Goal: Understand process/instructions: Learn about a topic

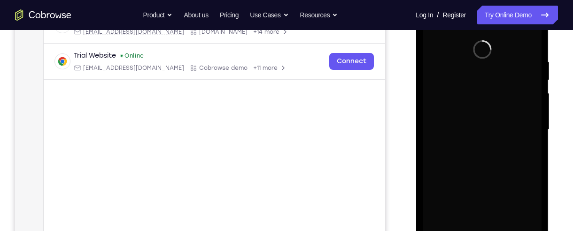
scroll to position [166, 0]
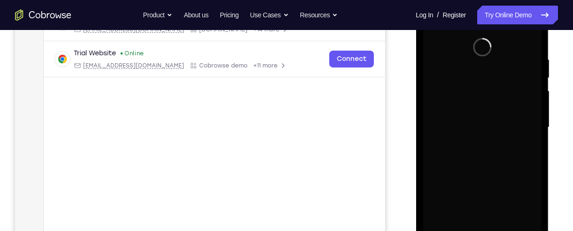
click at [562, 155] on div "Your Support Agent Your Customer Web iOS Android Next Steps We’d be happy to gi…" at bounding box center [286, 173] width 573 height 619
click at [561, 159] on div "Your Support Agent Your Customer Web iOS Android Next Steps We’d be happy to gi…" at bounding box center [286, 173] width 573 height 619
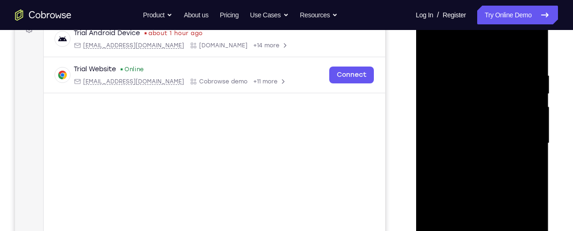
scroll to position [130, 0]
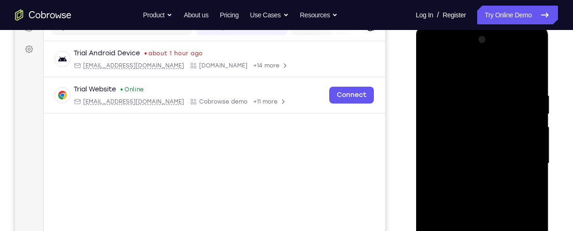
click at [562, 156] on div "Your Support Agent Your Customer Web iOS Android Next Steps We’d be happy to gi…" at bounding box center [286, 209] width 573 height 619
click at [559, 167] on div "Your Support Agent Your Customer Web iOS Android Next Steps We’d be happy to gi…" at bounding box center [286, 209] width 573 height 619
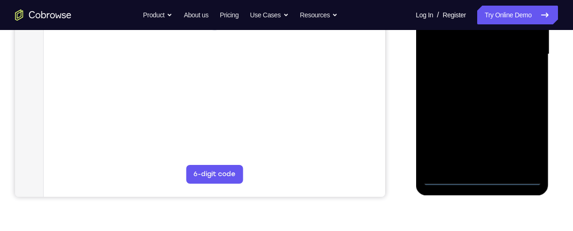
click at [484, 173] on div at bounding box center [481, 54] width 118 height 263
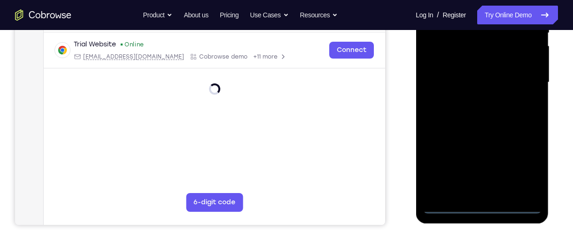
scroll to position [211, 0]
click at [483, 208] on div at bounding box center [481, 83] width 118 height 263
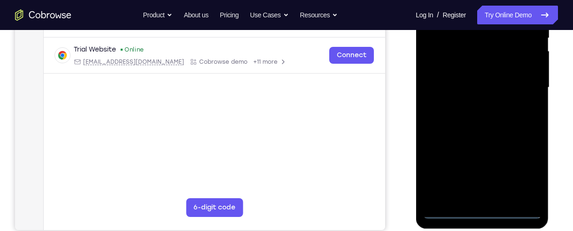
scroll to position [217, 0]
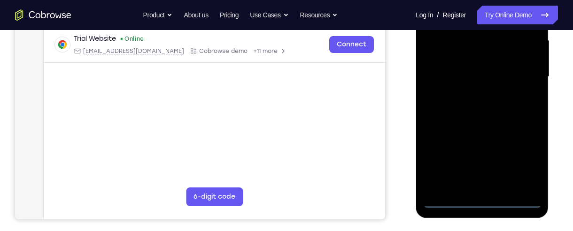
click at [519, 161] on div at bounding box center [481, 77] width 118 height 263
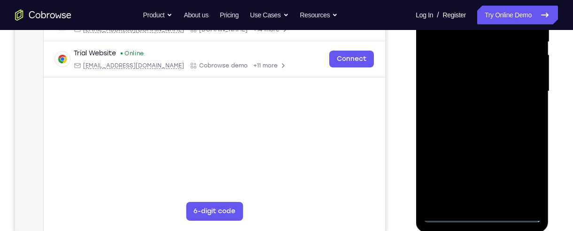
scroll to position [197, 0]
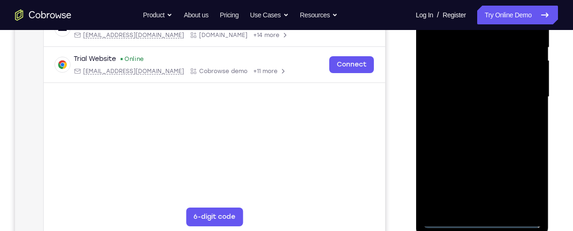
click at [558, 167] on div "Your Support Agent Your Customer Web iOS Android Next Steps We’d be happy to gi…" at bounding box center [286, 142] width 573 height 619
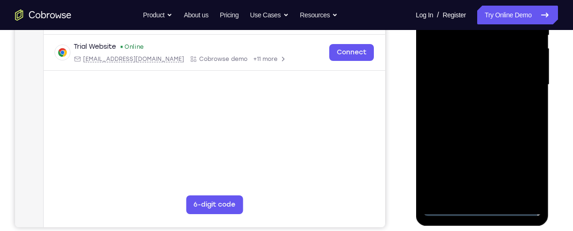
scroll to position [207, 0]
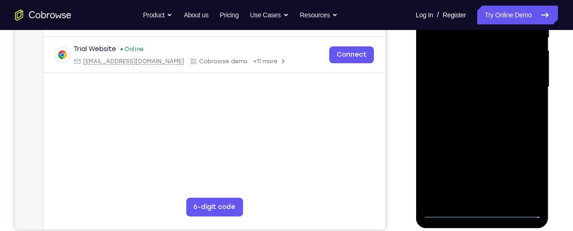
click at [524, 174] on div at bounding box center [481, 87] width 118 height 263
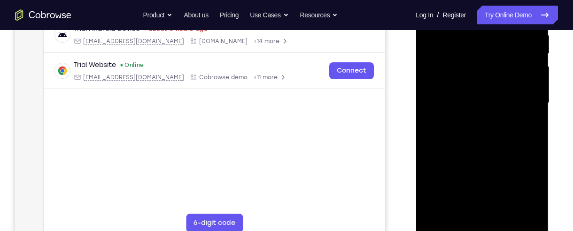
scroll to position [191, 0]
click at [526, 186] on div at bounding box center [481, 102] width 118 height 263
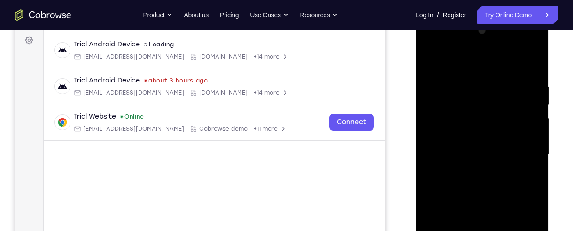
scroll to position [139, 0]
click at [560, 156] on div "Your Support Agent Your Customer Web iOS Android Next Steps We’d be happy to gi…" at bounding box center [286, 200] width 573 height 619
click at [559, 169] on div "Your Support Agent Your Customer Web iOS Android Next Steps We’d be happy to gi…" at bounding box center [286, 200] width 573 height 619
click at [494, 63] on div at bounding box center [481, 154] width 118 height 263
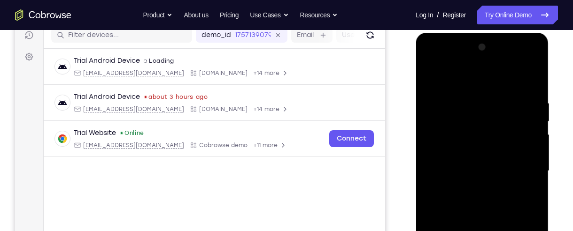
scroll to position [0, 0]
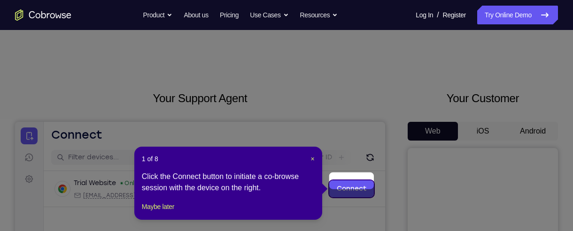
click at [537, 138] on icon at bounding box center [286, 115] width 573 height 231
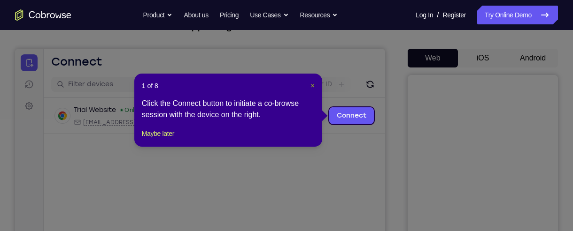
click at [312, 88] on span "×" at bounding box center [313, 86] width 4 height 8
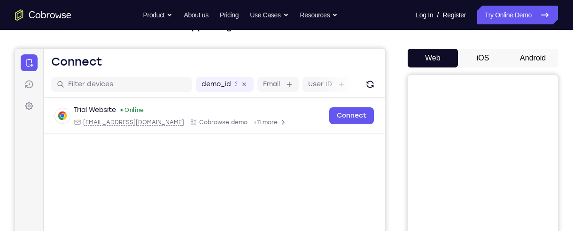
click at [540, 56] on button "Android" at bounding box center [532, 58] width 50 height 19
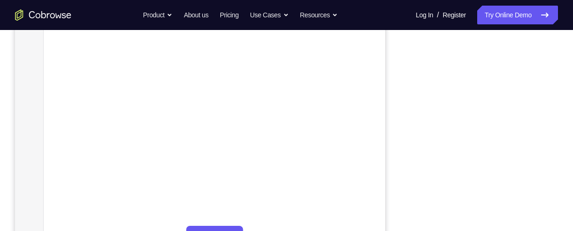
scroll to position [165, 0]
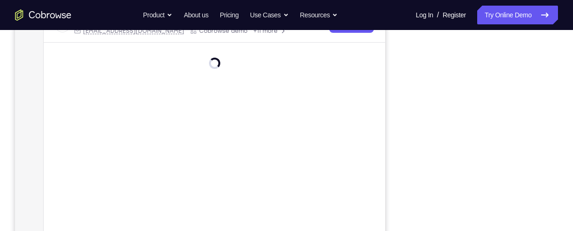
click at [558, 83] on div "Your Support Agent Your Customer Web iOS Android Next Steps We’d be happy to gi…" at bounding box center [286, 174] width 573 height 619
click at [561, 85] on div "Your Support Agent Your Customer Web iOS Android Next Steps We’d be happy to gi…" at bounding box center [286, 174] width 573 height 619
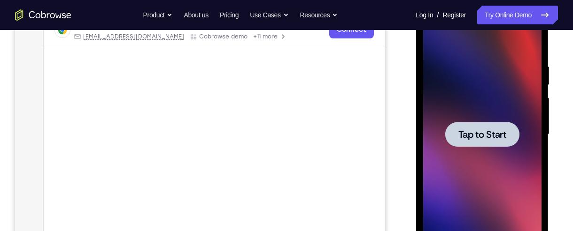
scroll to position [162, 0]
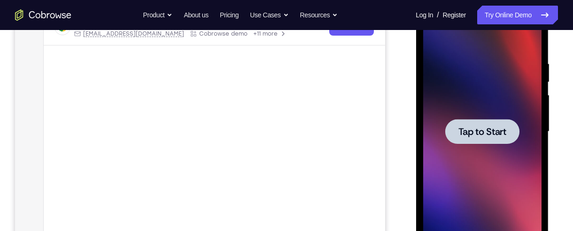
click at [496, 123] on div at bounding box center [481, 131] width 74 height 25
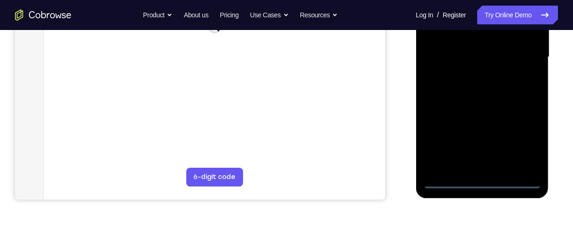
scroll to position [238, 0]
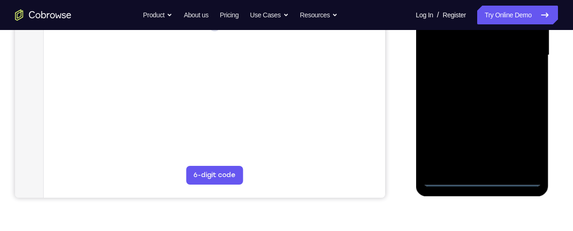
click at [481, 177] on div at bounding box center [481, 55] width 118 height 263
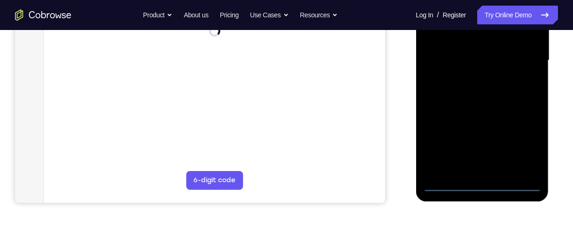
click at [526, 142] on div at bounding box center [481, 60] width 118 height 263
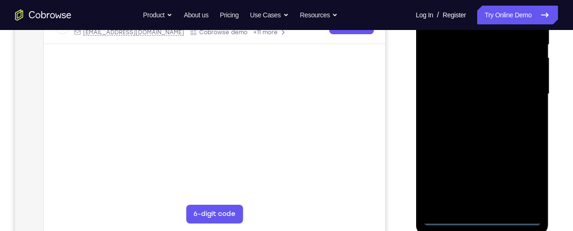
scroll to position [196, 0]
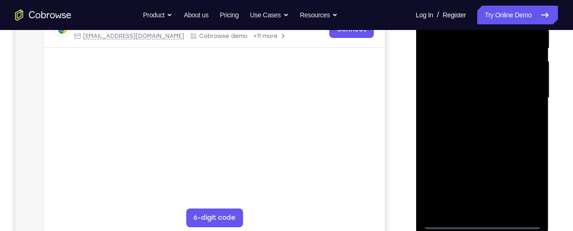
click at [559, 82] on div "Your Support Agent Your Customer Web iOS Android Next Steps We’d be happy to gi…" at bounding box center [286, 143] width 573 height 619
click at [559, 93] on div "Your Support Agent Your Customer Web iOS Android Next Steps We’d be happy to gi…" at bounding box center [286, 143] width 573 height 619
click at [556, 85] on div at bounding box center [482, 97] width 150 height 289
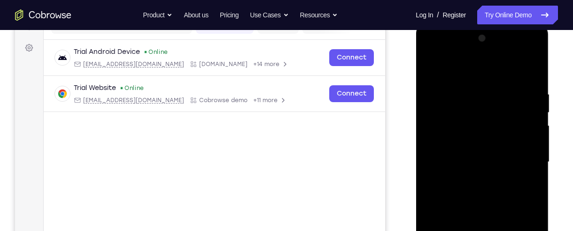
scroll to position [131, 0]
click at [496, 77] on div at bounding box center [481, 162] width 118 height 263
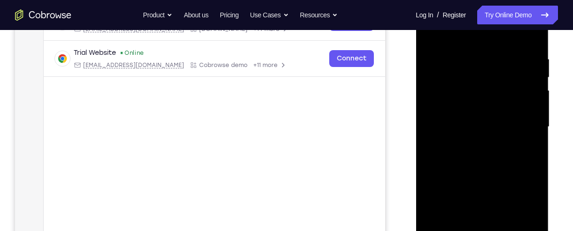
scroll to position [168, 0]
click at [521, 122] on div at bounding box center [481, 125] width 118 height 263
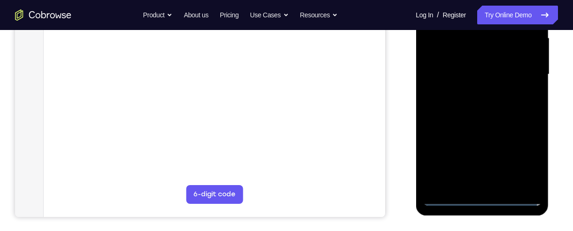
scroll to position [223, 0]
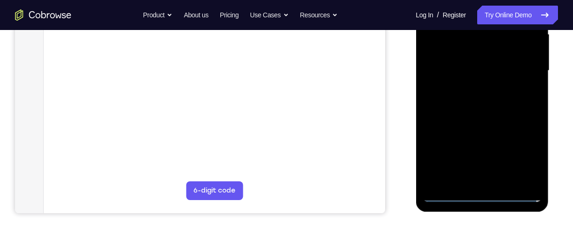
click at [471, 90] on div at bounding box center [481, 70] width 118 height 263
click at [484, 63] on div at bounding box center [481, 70] width 118 height 263
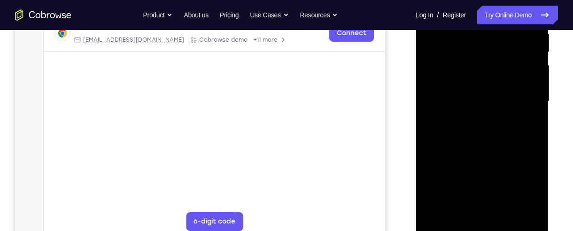
scroll to position [174, 0]
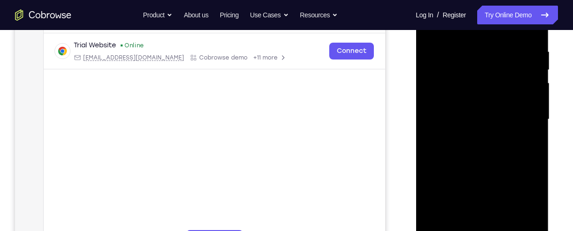
click at [495, 99] on div at bounding box center [481, 119] width 118 height 263
click at [480, 103] on div at bounding box center [481, 119] width 118 height 263
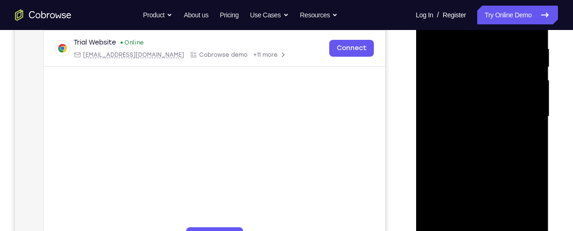
scroll to position [184, 0]
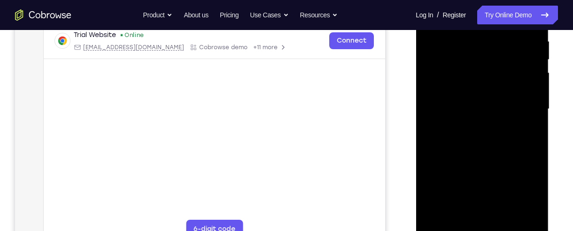
click at [483, 107] on div at bounding box center [481, 109] width 118 height 263
click at [491, 146] on div at bounding box center [481, 109] width 118 height 263
click at [533, 147] on div at bounding box center [481, 109] width 118 height 263
click at [538, 149] on div at bounding box center [481, 109] width 118 height 263
click at [429, 175] on div at bounding box center [481, 109] width 118 height 263
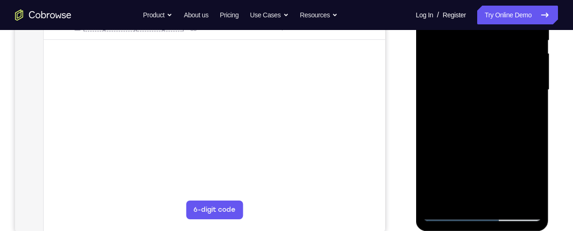
scroll to position [204, 0]
click at [507, 197] on div at bounding box center [481, 89] width 118 height 263
click at [504, 197] on div at bounding box center [481, 89] width 118 height 263
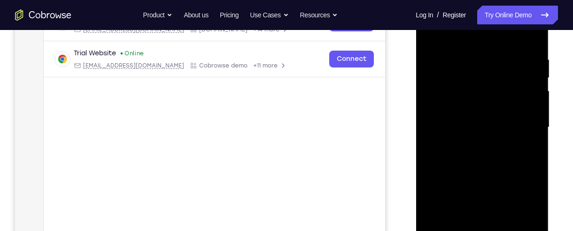
click at [504, 178] on div at bounding box center [481, 127] width 118 height 263
click at [486, 57] on div at bounding box center [481, 127] width 118 height 263
click at [475, 109] on div at bounding box center [481, 127] width 118 height 263
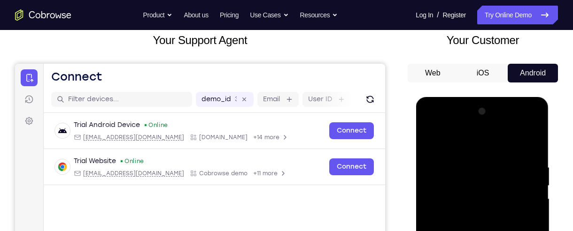
scroll to position [58, 0]
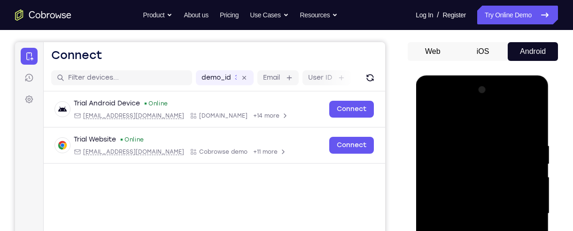
scroll to position [80, 0]
click at [494, 146] on div at bounding box center [481, 213] width 118 height 263
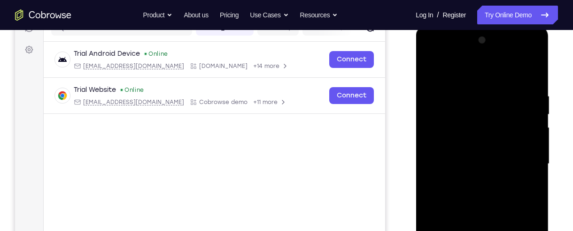
scroll to position [132, 0]
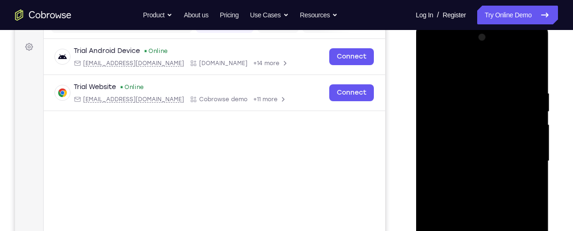
click at [484, 122] on div at bounding box center [481, 161] width 118 height 263
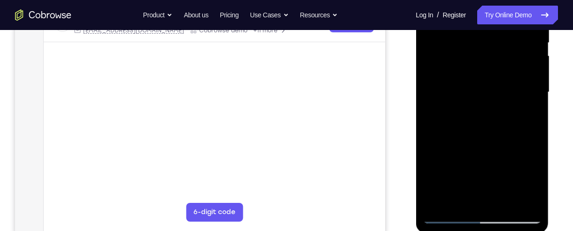
scroll to position [202, 0]
click at [473, 199] on div at bounding box center [481, 92] width 118 height 263
click at [526, 117] on div at bounding box center [481, 92] width 118 height 263
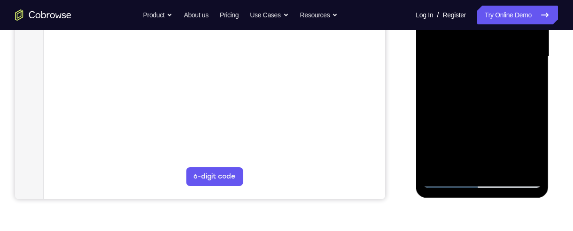
scroll to position [247, 0]
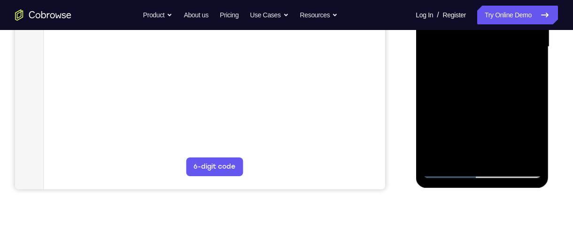
click at [533, 136] on div at bounding box center [481, 47] width 118 height 263
click at [533, 138] on div at bounding box center [481, 47] width 118 height 263
click at [532, 136] on div at bounding box center [481, 47] width 118 height 263
click at [531, 71] on div at bounding box center [481, 47] width 118 height 263
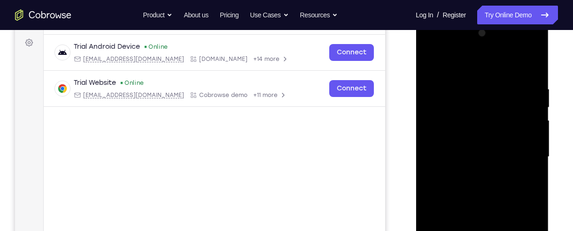
scroll to position [134, 0]
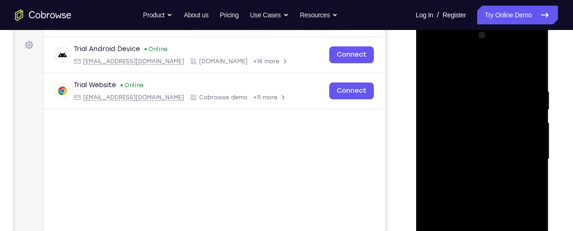
click at [432, 64] on div at bounding box center [481, 159] width 118 height 263
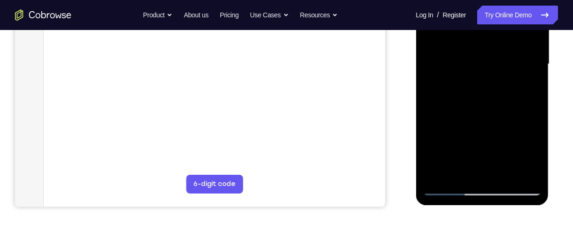
scroll to position [230, 0]
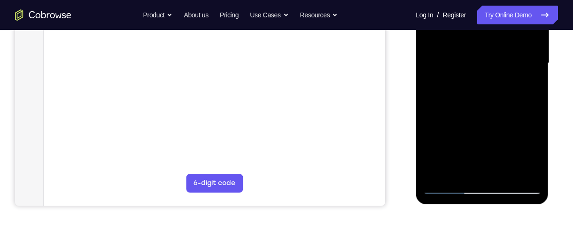
click at [451, 187] on div at bounding box center [481, 63] width 118 height 263
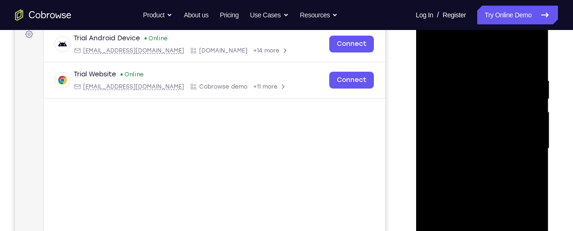
scroll to position [134, 0]
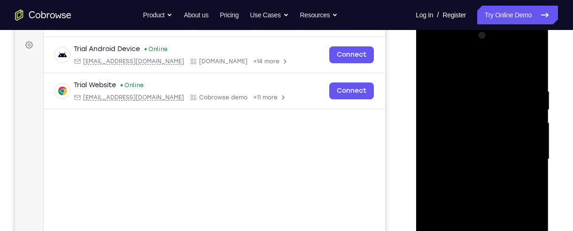
click at [430, 73] on div at bounding box center [481, 159] width 118 height 263
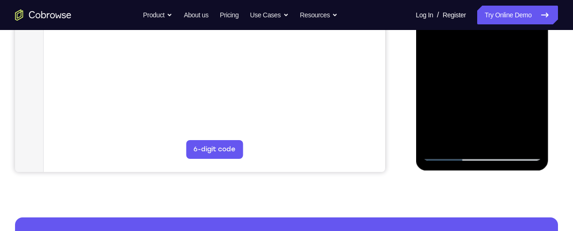
click at [565, 138] on div "Your Support Agent Your Customer Web iOS Android Next Steps We’d be happy to gi…" at bounding box center [286, 75] width 573 height 619
click at [565, 145] on div "Your Support Agent Your Customer Web iOS Android Next Steps We’d be happy to gi…" at bounding box center [286, 75] width 573 height 619
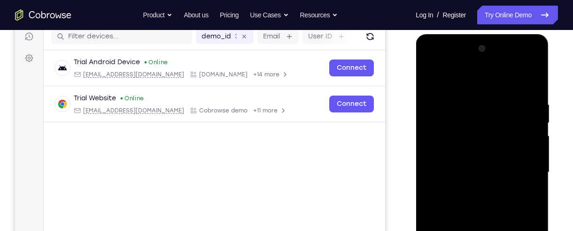
scroll to position [117, 0]
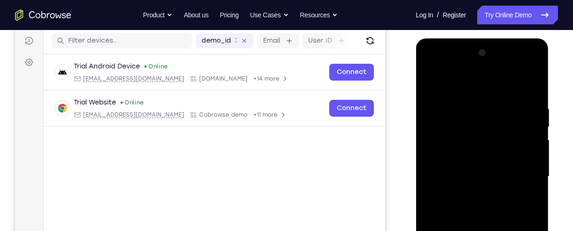
click at [435, 83] on div at bounding box center [481, 177] width 118 height 263
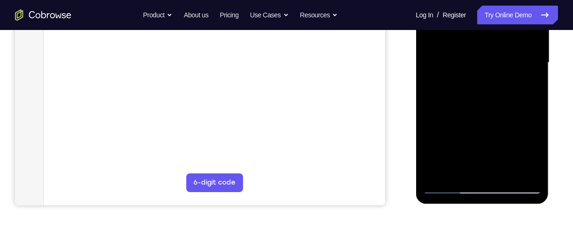
scroll to position [233, 0]
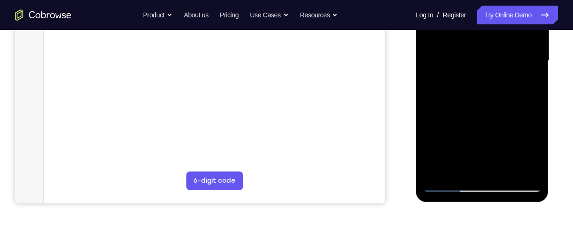
click at [460, 170] on div at bounding box center [481, 61] width 118 height 263
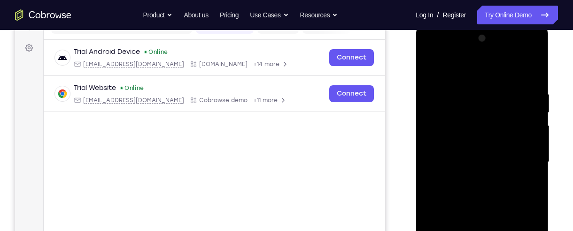
scroll to position [131, 0]
click at [487, 75] on div at bounding box center [481, 162] width 118 height 263
click at [479, 87] on div at bounding box center [481, 162] width 118 height 263
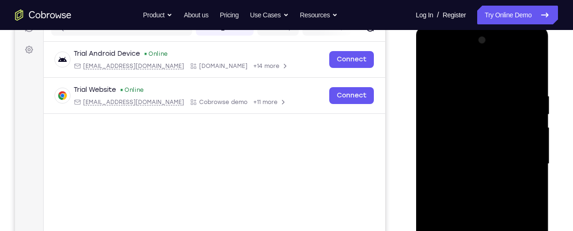
scroll to position [129, 0]
click at [431, 68] on div at bounding box center [481, 164] width 118 height 263
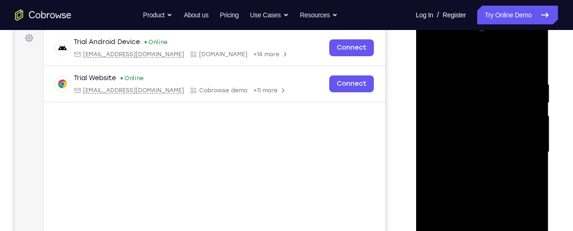
scroll to position [142, 0]
click at [494, 74] on div at bounding box center [481, 152] width 118 height 263
click at [475, 91] on div at bounding box center [481, 152] width 118 height 263
click at [429, 56] on div at bounding box center [481, 152] width 118 height 263
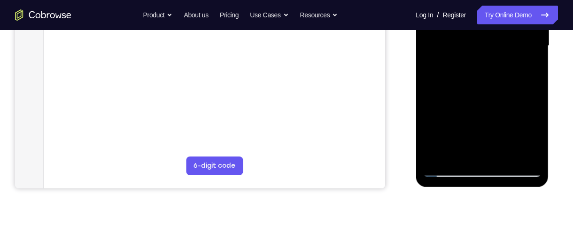
scroll to position [249, 0]
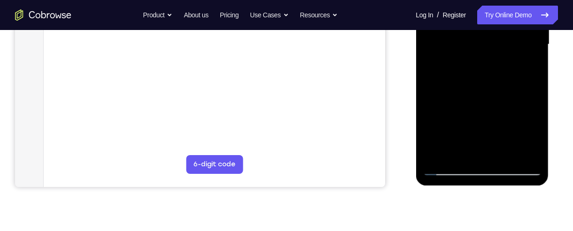
click at [449, 168] on div at bounding box center [481, 44] width 118 height 263
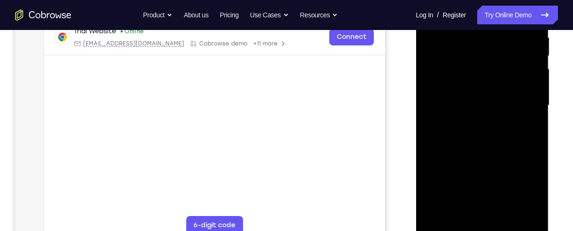
click at [561, 157] on div "Your Support Agent Your Customer Web iOS Android Next Steps We’d be happy to gi…" at bounding box center [286, 151] width 573 height 619
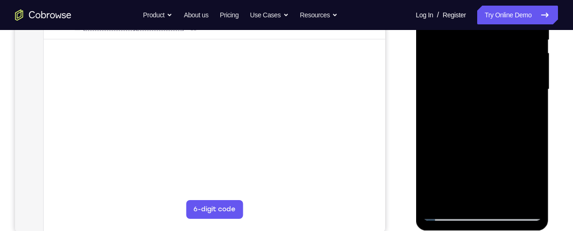
scroll to position [209, 0]
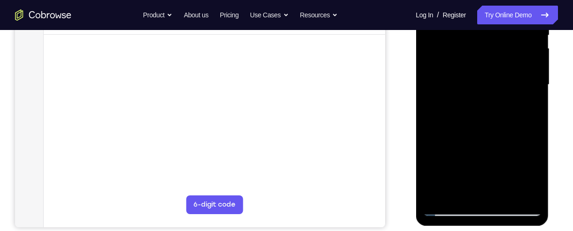
click at [506, 192] on div at bounding box center [481, 85] width 118 height 263
click at [516, 134] on div at bounding box center [481, 85] width 118 height 263
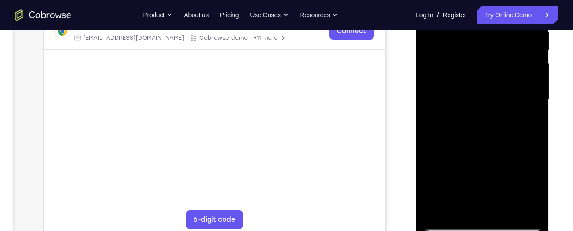
scroll to position [194, 0]
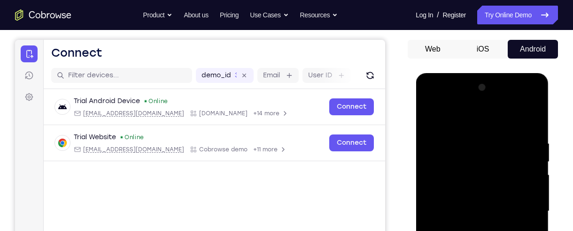
click at [430, 120] on div at bounding box center [481, 211] width 118 height 263
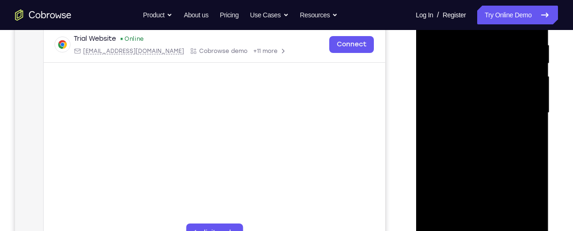
scroll to position [181, 0]
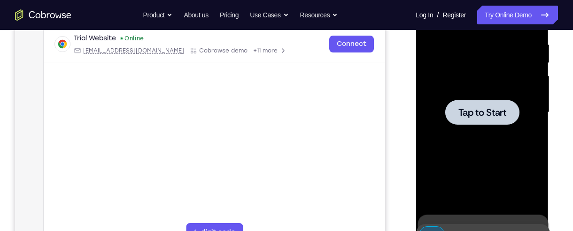
click at [502, 117] on span "Tap to Start" at bounding box center [482, 112] width 48 height 9
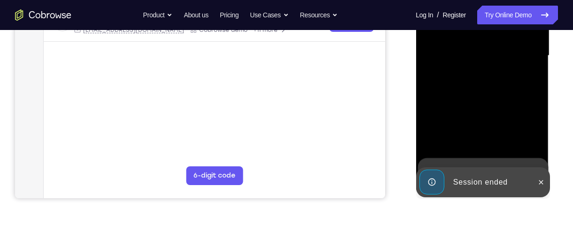
scroll to position [238, 0]
click at [538, 184] on icon at bounding box center [541, 182] width 8 height 8
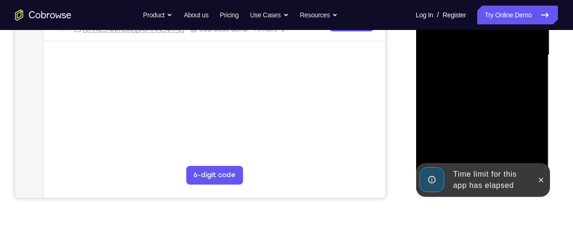
click at [558, 115] on div "Your Support Agent Your Customer Web iOS Android Next Steps We’d be happy to gi…" at bounding box center [286, 101] width 573 height 619
click at [539, 176] on icon at bounding box center [540, 180] width 8 height 8
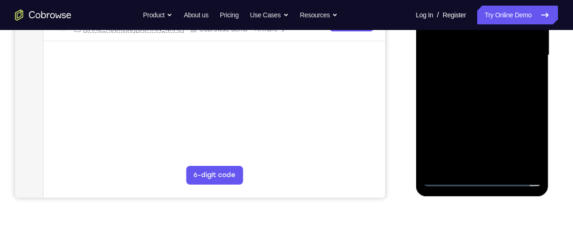
click at [481, 176] on div at bounding box center [481, 55] width 118 height 263
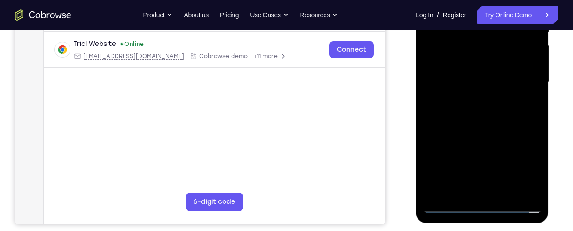
scroll to position [215, 0]
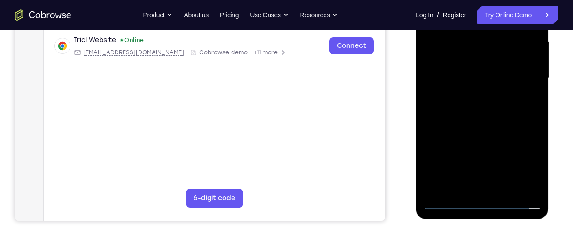
click at [483, 202] on div at bounding box center [481, 78] width 118 height 263
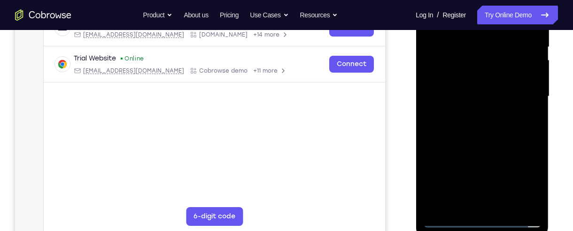
click at [522, 183] on div at bounding box center [481, 96] width 118 height 263
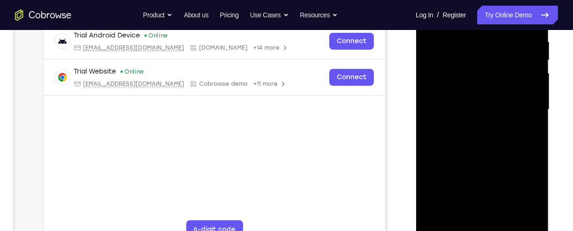
scroll to position [164, 0]
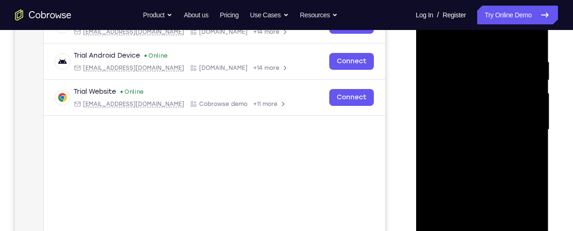
click at [556, 169] on div at bounding box center [482, 129] width 150 height 289
click at [494, 46] on div at bounding box center [481, 130] width 118 height 263
click at [517, 127] on div at bounding box center [481, 130] width 118 height 263
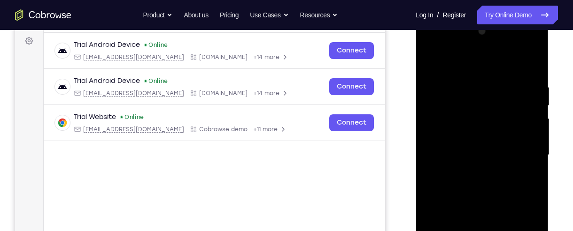
click at [472, 174] on div at bounding box center [481, 155] width 118 height 263
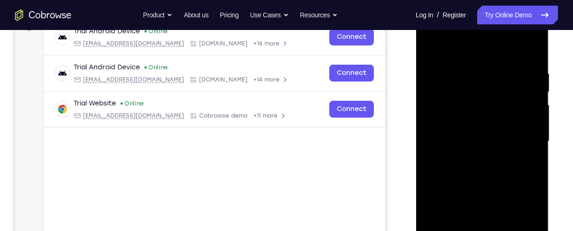
scroll to position [153, 0]
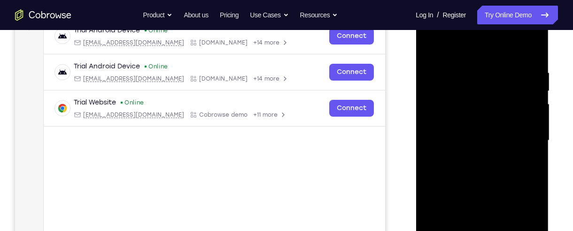
click at [499, 132] on div at bounding box center [481, 140] width 118 height 263
click at [488, 127] on div at bounding box center [481, 140] width 118 height 263
click at [501, 137] on div at bounding box center [481, 140] width 118 height 263
click at [496, 169] on div at bounding box center [481, 140] width 118 height 263
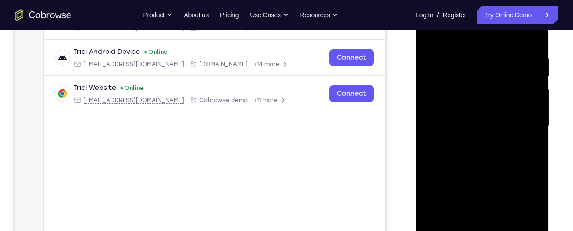
scroll to position [169, 0]
click at [506, 166] on div at bounding box center [481, 124] width 118 height 263
click at [535, 80] on div at bounding box center [481, 124] width 118 height 263
click at [535, 76] on div at bounding box center [481, 124] width 118 height 263
click at [536, 77] on div at bounding box center [481, 124] width 118 height 263
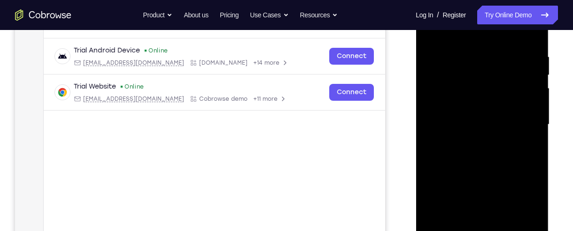
click at [537, 79] on div at bounding box center [481, 124] width 118 height 263
click at [434, 162] on div at bounding box center [481, 124] width 118 height 263
click at [539, 80] on div at bounding box center [481, 124] width 118 height 263
click at [534, 74] on div at bounding box center [481, 124] width 118 height 263
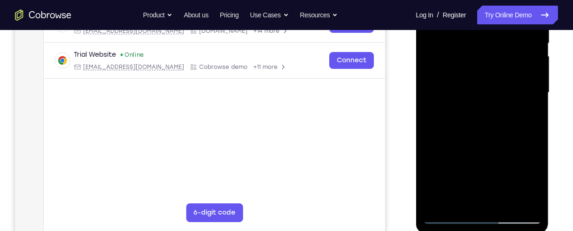
scroll to position [202, 0]
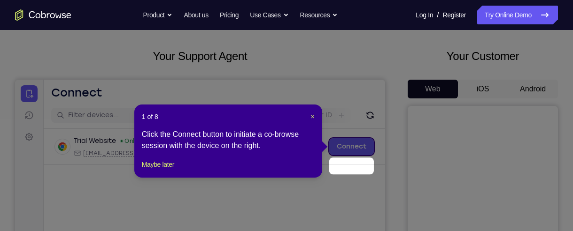
scroll to position [73, 0]
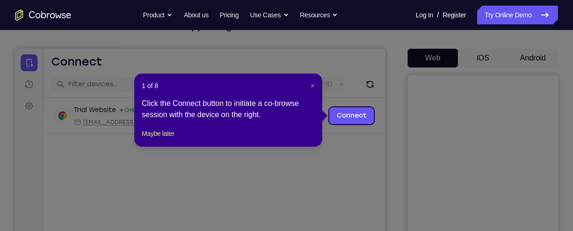
click at [311, 84] on span "×" at bounding box center [313, 86] width 4 height 8
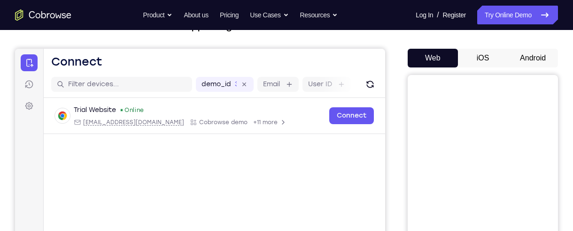
click at [539, 59] on button "Android" at bounding box center [532, 58] width 50 height 19
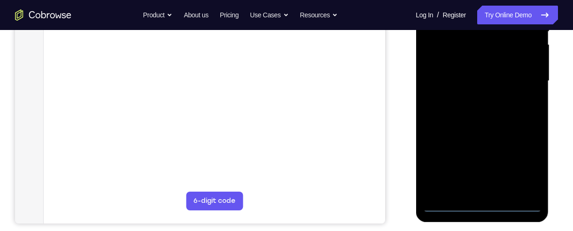
scroll to position [223, 0]
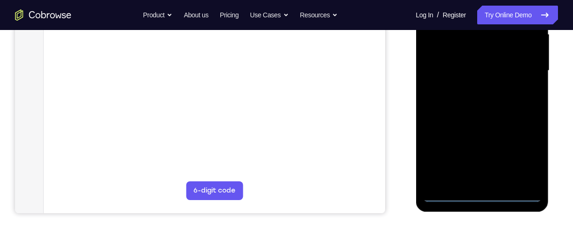
click at [483, 195] on div at bounding box center [481, 70] width 118 height 263
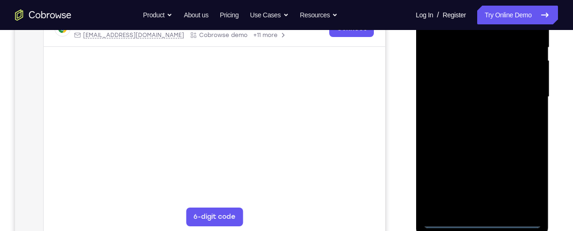
click at [526, 177] on div at bounding box center [481, 97] width 118 height 263
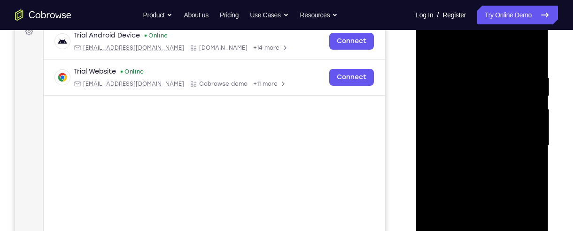
scroll to position [116, 0]
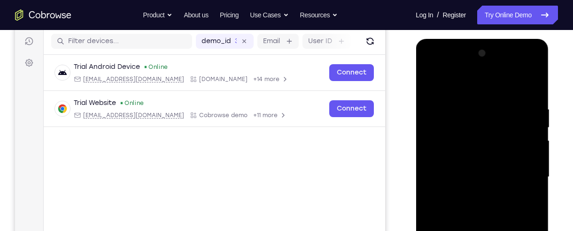
click at [548, 191] on div at bounding box center [482, 180] width 134 height 282
click at [495, 88] on div at bounding box center [481, 177] width 118 height 263
click at [517, 169] on div at bounding box center [481, 177] width 118 height 263
click at [471, 194] on div at bounding box center [481, 177] width 118 height 263
click at [500, 168] on div at bounding box center [481, 177] width 118 height 263
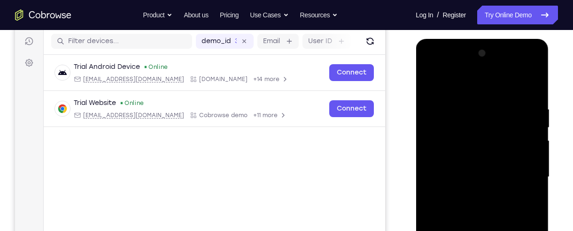
click at [504, 160] on div at bounding box center [481, 177] width 118 height 263
click at [505, 176] on div at bounding box center [481, 177] width 118 height 263
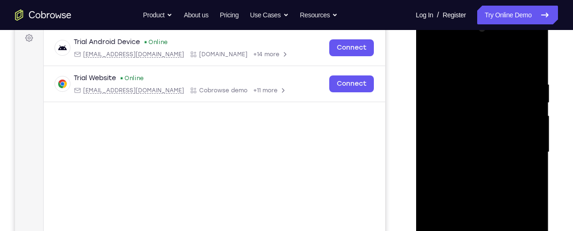
scroll to position [144, 0]
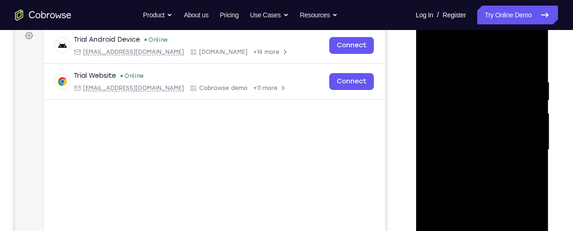
click at [518, 184] on div at bounding box center [481, 150] width 118 height 263
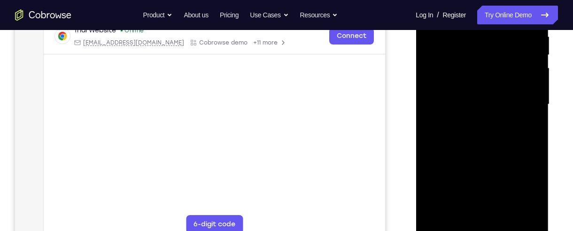
scroll to position [194, 0]
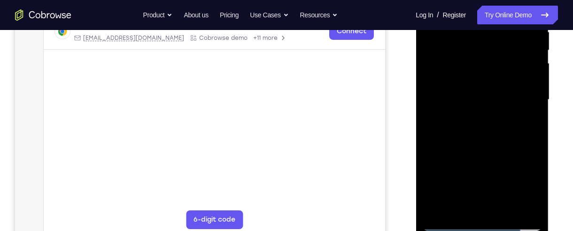
click at [529, 132] on div at bounding box center [481, 100] width 118 height 263
click at [533, 132] on div at bounding box center [481, 100] width 118 height 263
click at [534, 133] on div at bounding box center [481, 100] width 118 height 263
click at [536, 132] on div at bounding box center [481, 100] width 118 height 263
click at [536, 137] on div at bounding box center [481, 100] width 118 height 263
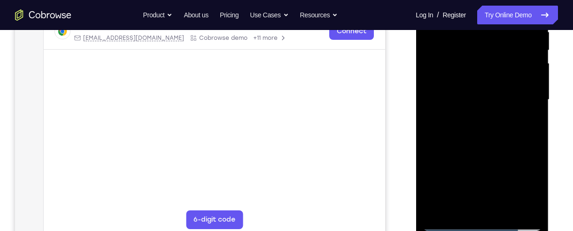
click at [538, 137] on div at bounding box center [481, 100] width 118 height 263
click at [536, 138] on div at bounding box center [481, 100] width 118 height 263
click at [430, 161] on div at bounding box center [481, 100] width 118 height 263
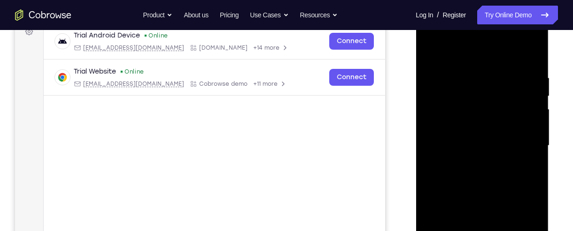
scroll to position [147, 0]
click at [434, 50] on div at bounding box center [481, 146] width 118 height 263
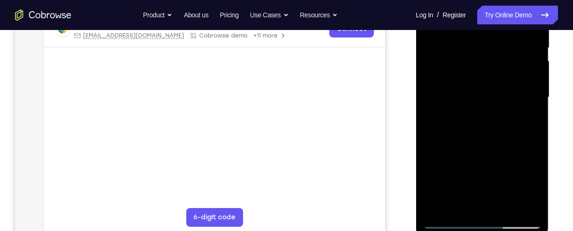
scroll to position [202, 0]
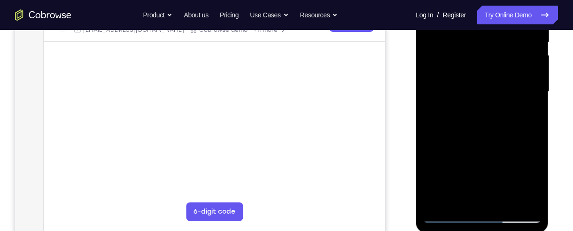
click at [439, 202] on div at bounding box center [481, 92] width 118 height 263
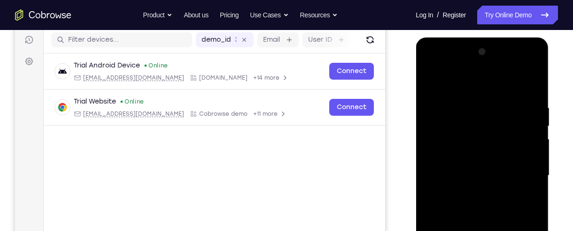
click at [565, 176] on div "Your Support Agent Your Customer Web iOS Android Next Steps We’d be happy to gi…" at bounding box center [286, 221] width 573 height 619
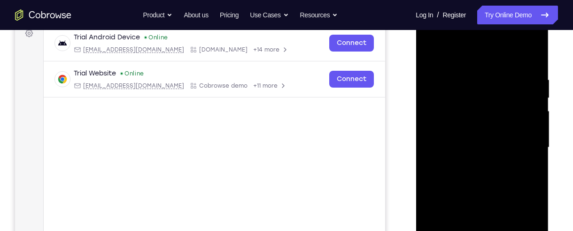
scroll to position [240, 0]
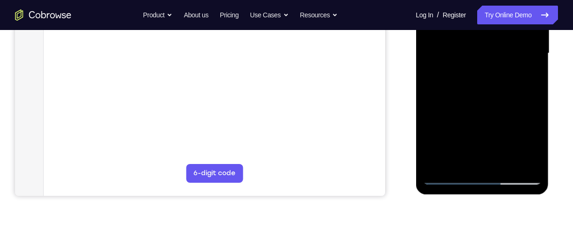
click at [439, 164] on div at bounding box center [481, 53] width 118 height 263
click at [560, 147] on div "Your Support Agent Your Customer Web iOS Android Next Steps We’d be happy to gi…" at bounding box center [286, 99] width 573 height 619
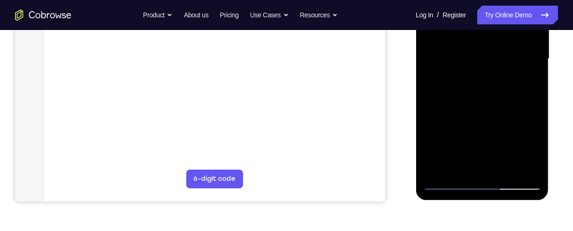
click at [560, 147] on div "Your Support Agent Your Customer Web iOS Android Next Steps We’d be happy to gi…" at bounding box center [286, 104] width 573 height 619
click at [559, 161] on div "Your Support Agent Your Customer Web iOS Android Next Steps We’d be happy to gi…" at bounding box center [286, 104] width 573 height 619
click at [560, 169] on div "Your Support Agent Your Customer Web iOS Android Next Steps We’d be happy to gi…" at bounding box center [286, 104] width 573 height 619
click at [559, 147] on div "Your Support Agent Your Customer Web iOS Android Next Steps We’d be happy to gi…" at bounding box center [286, 104] width 573 height 619
click at [559, 157] on div "Your Support Agent Your Customer Web iOS Android Next Steps We’d be happy to gi…" at bounding box center [286, 104] width 573 height 619
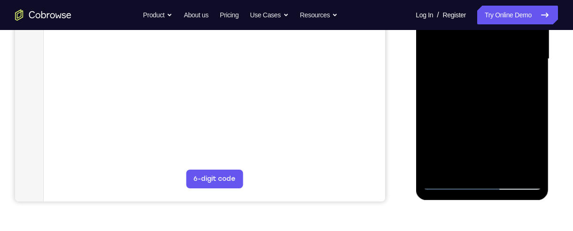
click at [559, 168] on div "Your Support Agent Your Customer Web iOS Android Next Steps We’d be happy to gi…" at bounding box center [286, 104] width 573 height 619
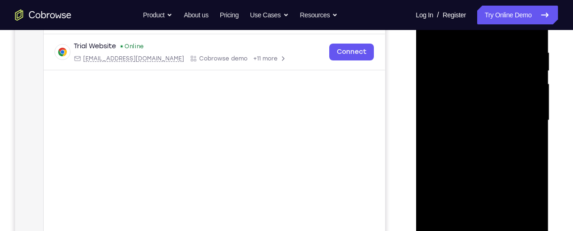
click at [556, 150] on div at bounding box center [482, 119] width 150 height 289
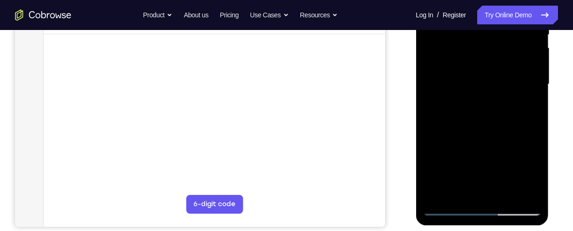
click at [554, 179] on div at bounding box center [482, 83] width 150 height 289
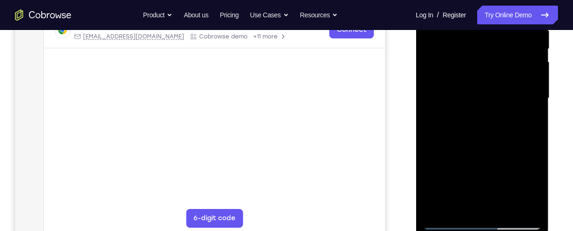
click at [546, 161] on div at bounding box center [481, 100] width 133 height 280
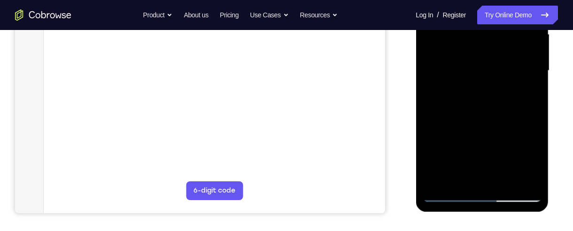
scroll to position [227, 0]
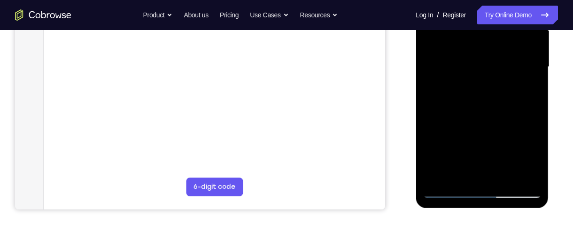
click at [442, 176] on div at bounding box center [481, 67] width 118 height 263
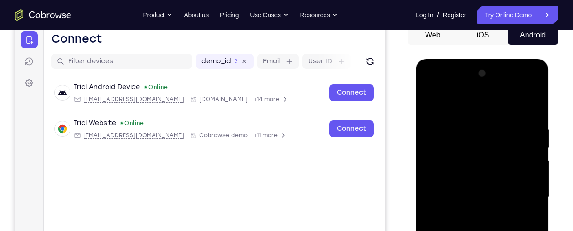
scroll to position [96, 0]
click at [495, 123] on div at bounding box center [481, 198] width 118 height 263
click at [525, 181] on div at bounding box center [481, 198] width 118 height 263
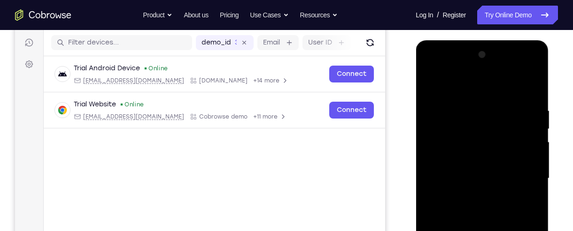
scroll to position [129, 0]
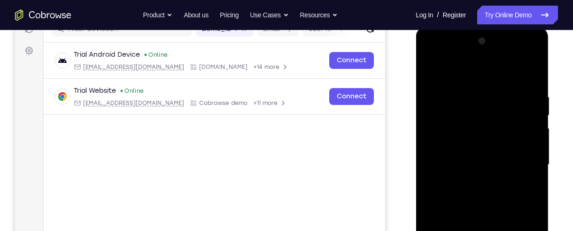
click at [532, 171] on div at bounding box center [481, 165] width 118 height 263
click at [529, 165] on div at bounding box center [481, 165] width 118 height 263
click at [529, 167] on div at bounding box center [481, 165] width 118 height 263
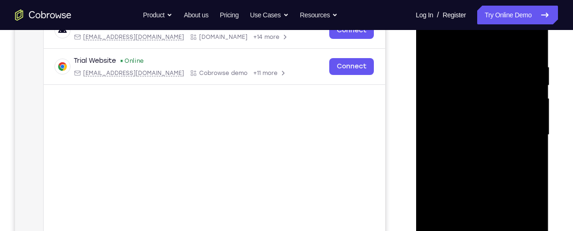
scroll to position [159, 0]
click at [528, 152] on div at bounding box center [481, 134] width 118 height 263
click at [528, 155] on div at bounding box center [481, 134] width 118 height 263
click at [530, 141] on div at bounding box center [481, 134] width 118 height 263
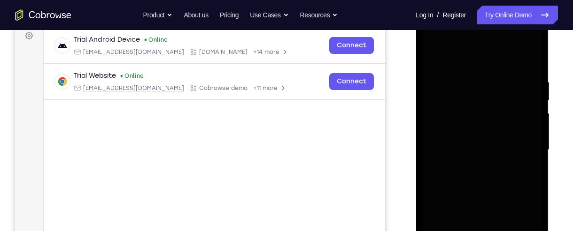
scroll to position [147, 0]
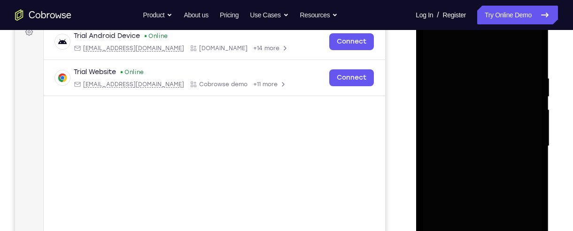
click at [524, 152] on div at bounding box center [481, 146] width 118 height 263
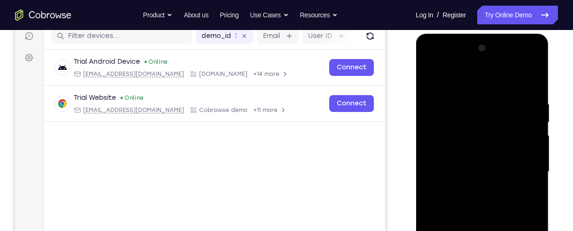
scroll to position [112, 0]
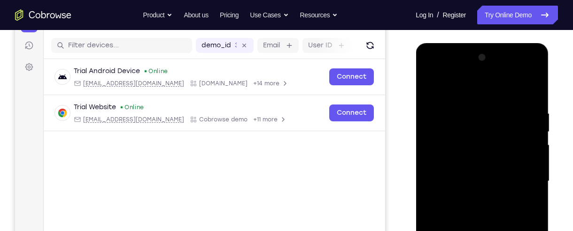
click at [534, 91] on div at bounding box center [481, 181] width 118 height 263
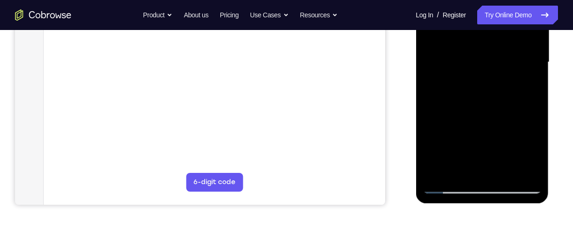
scroll to position [229, 0]
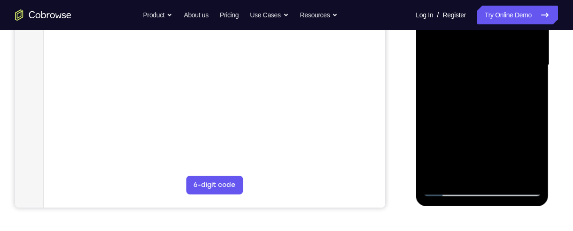
click at [439, 194] on div at bounding box center [481, 65] width 118 height 263
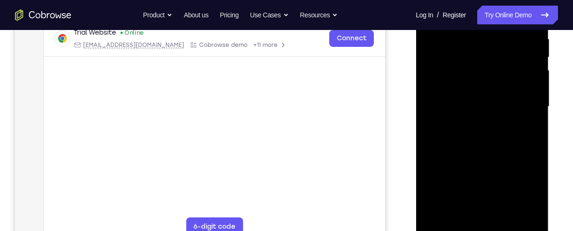
scroll to position [206, 0]
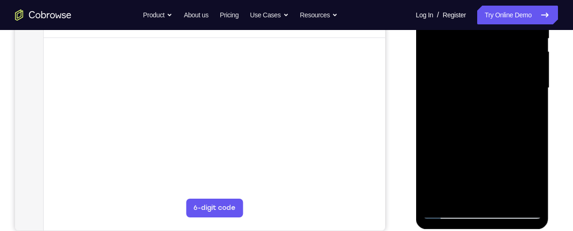
click at [505, 197] on div at bounding box center [481, 88] width 118 height 263
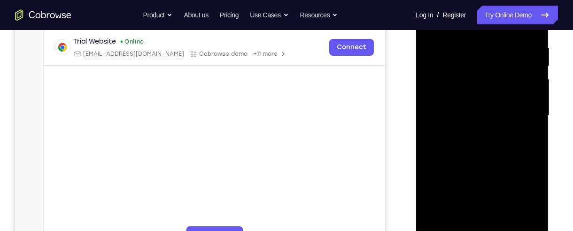
click at [510, 164] on div at bounding box center [481, 116] width 118 height 263
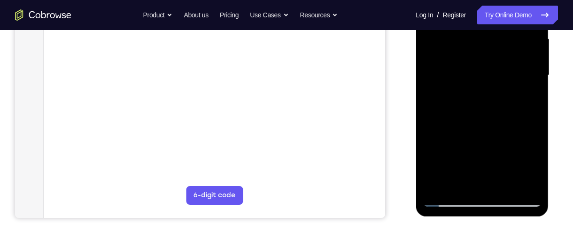
scroll to position [219, 0]
click at [449, 202] on div at bounding box center [481, 75] width 118 height 263
click at [437, 186] on div at bounding box center [481, 75] width 118 height 263
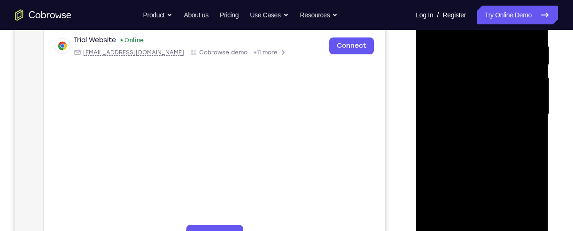
scroll to position [222, 0]
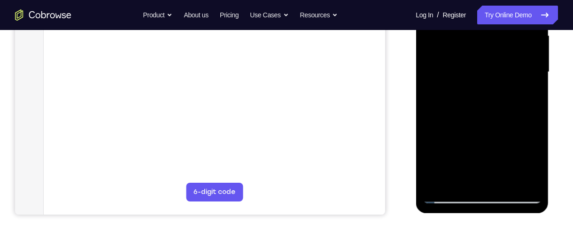
click at [526, 183] on div at bounding box center [481, 72] width 118 height 263
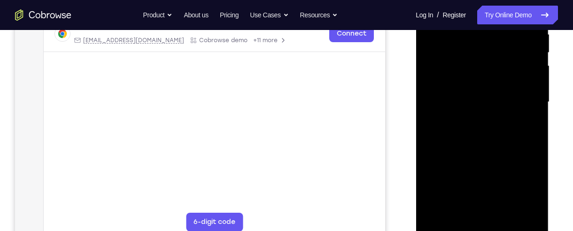
scroll to position [191, 0]
click at [439, 215] on div at bounding box center [481, 102] width 118 height 263
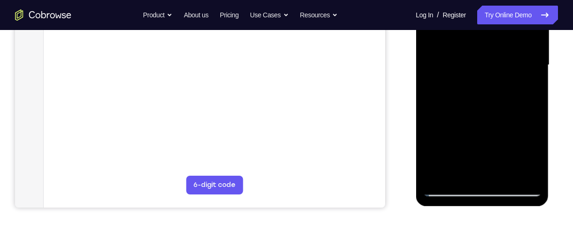
scroll to position [232, 0]
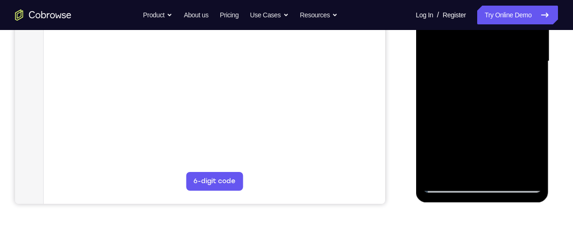
click at [484, 187] on div at bounding box center [481, 61] width 118 height 263
click at [482, 180] on div at bounding box center [481, 61] width 118 height 263
click at [559, 83] on div "Your Support Agent Your Customer Web iOS Android Next Steps We’d be happy to gi…" at bounding box center [286, 107] width 573 height 619
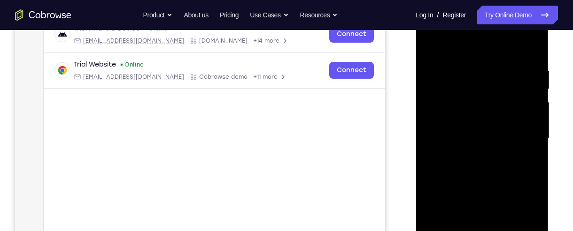
scroll to position [0, 0]
